Goal: Navigation & Orientation: Find specific page/section

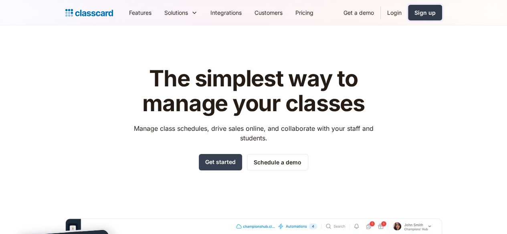
click at [435, 14] on div "Sign up" at bounding box center [424, 12] width 21 height 8
click at [408, 15] on link "Login" at bounding box center [394, 13] width 27 height 18
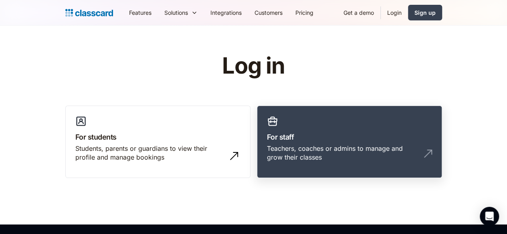
click at [353, 132] on h3 "For staff" at bounding box center [349, 137] width 165 height 11
